Goal: Ask a question

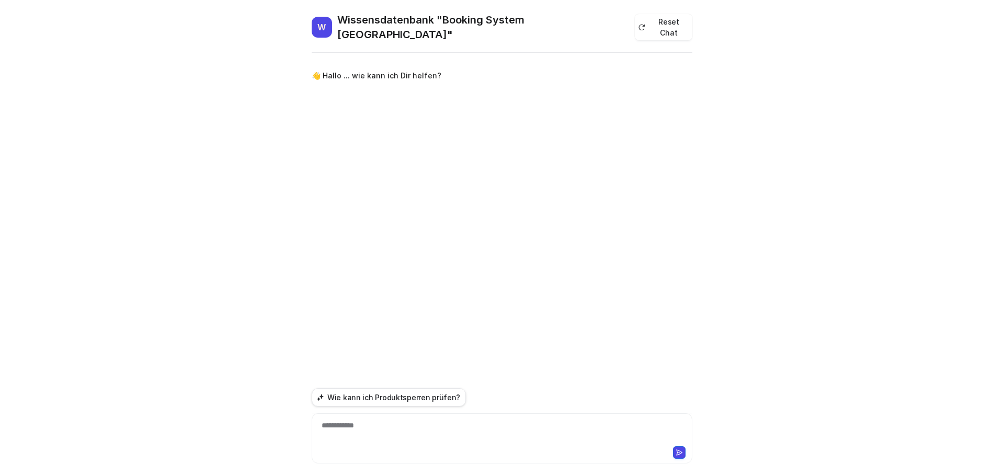
click at [531, 428] on div "**********" at bounding box center [501, 432] width 375 height 24
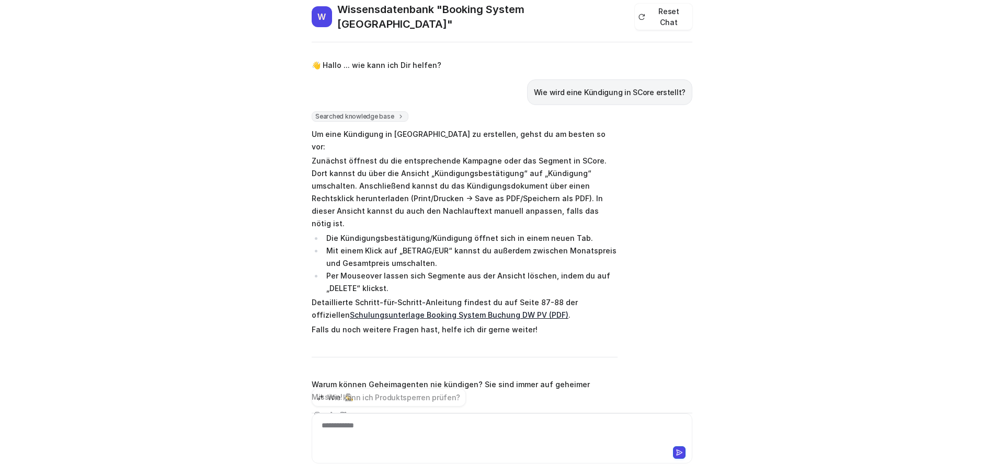
scroll to position [34, 0]
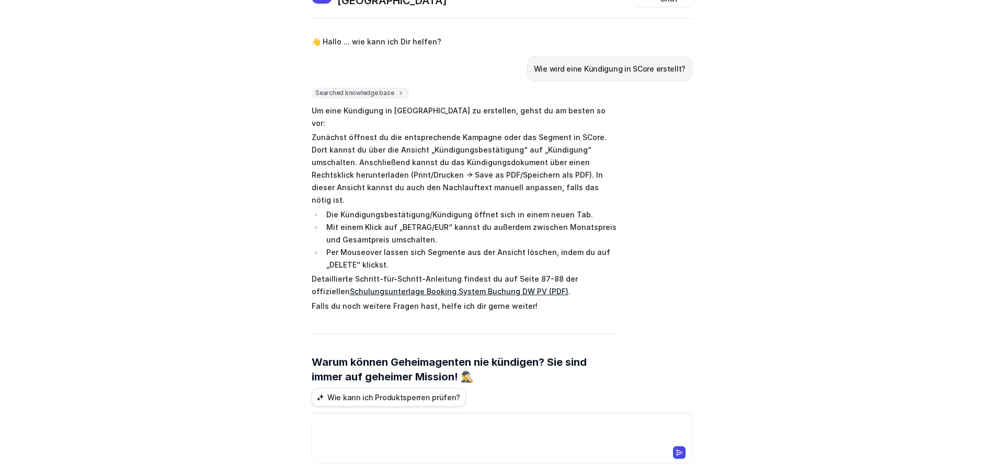
click at [430, 428] on div at bounding box center [501, 432] width 375 height 24
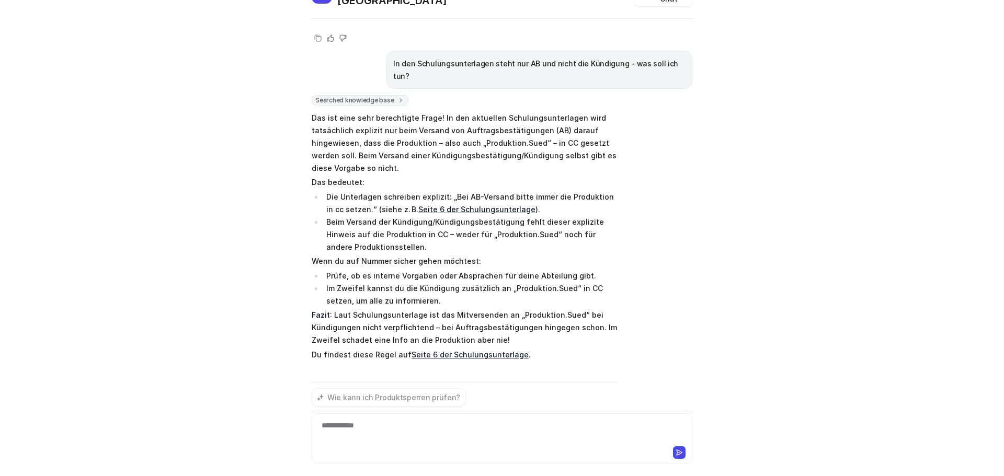
scroll to position [1030, 0]
